Goal: Transaction & Acquisition: Purchase product/service

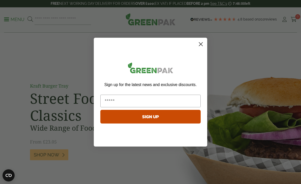
click at [125, 110] on button "SIGN UP" at bounding box center [150, 117] width 100 height 14
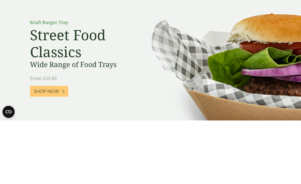
click at [214, 14] on div "Close dialog Sign up for the latest news and exclusive discounts. This field is…" at bounding box center [150, 92] width 301 height 184
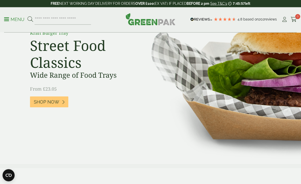
scroll to position [49, 0]
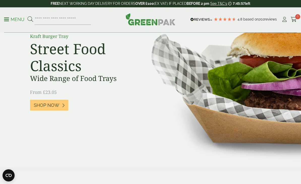
click at [63, 108] on link "Shop Now" at bounding box center [49, 104] width 38 height 11
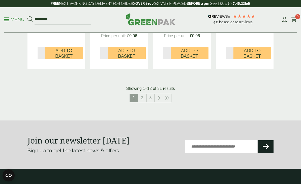
scroll to position [629, 0]
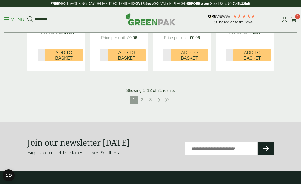
click at [142, 96] on link "2" at bounding box center [142, 100] width 8 height 8
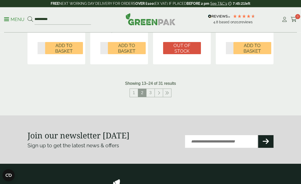
scroll to position [647, 0]
click at [152, 89] on link "3" at bounding box center [151, 93] width 8 height 8
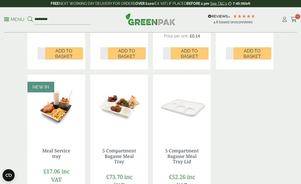
scroll to position [269, 0]
click at [122, 125] on img at bounding box center [119, 105] width 58 height 63
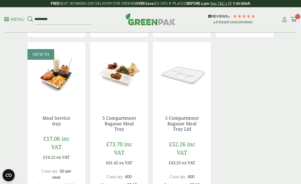
scroll to position [301, 0]
click at [116, 122] on link "5 Compartment Bagasse Meal Tray" at bounding box center [120, 123] width 34 height 17
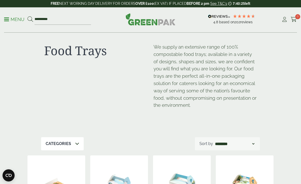
scroll to position [0, 0]
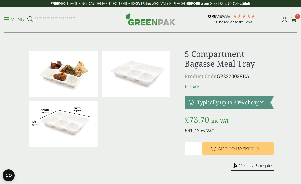
click at [142, 114] on div at bounding box center [100, 98] width 145 height 99
click at [135, 81] on img at bounding box center [136, 74] width 69 height 46
